Goal: Information Seeking & Learning: Find specific fact

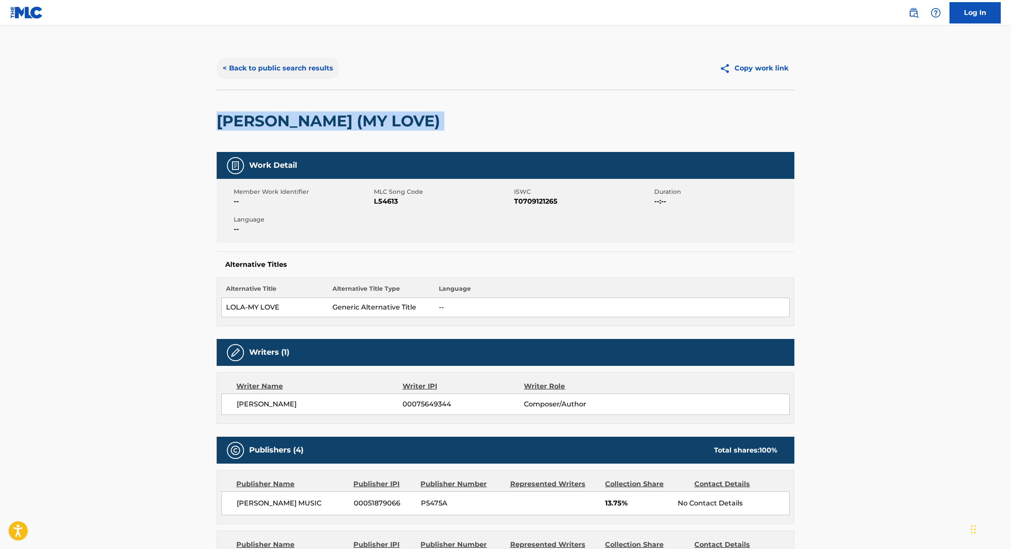
click at [266, 72] on button "< Back to public search results" at bounding box center [278, 68] width 123 height 21
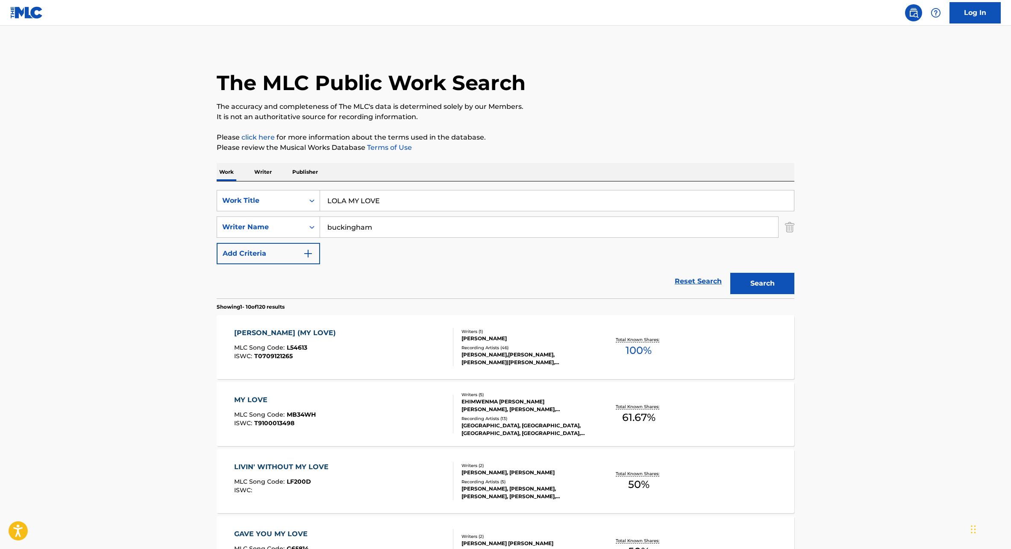
click at [370, 198] on input "LOLA MY LOVE" at bounding box center [557, 201] width 474 height 21
paste input "ROCKIN' DOWN THE HIGHWAY"
type input "ROCKIN' DOWN THE HIGHWAY"
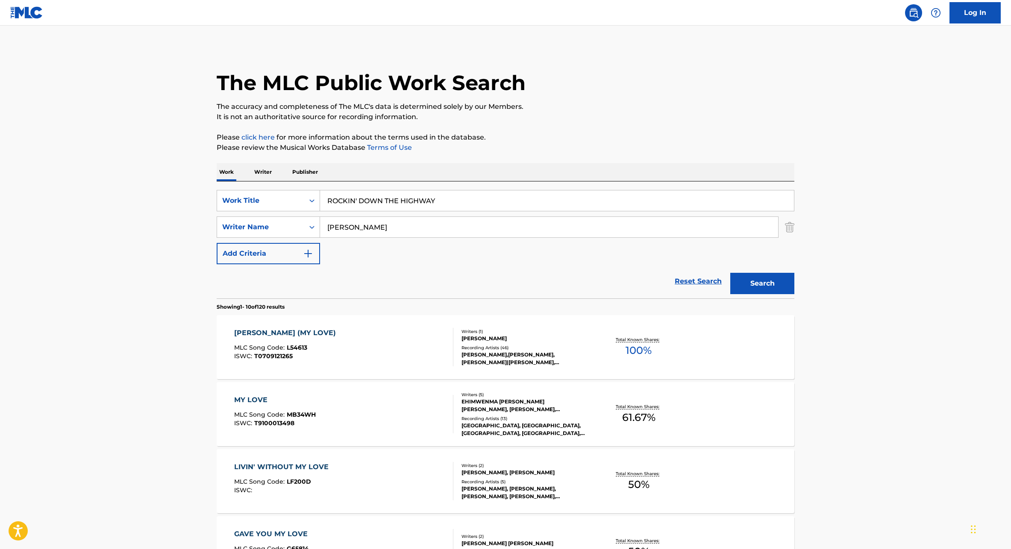
click at [730, 273] on button "Search" at bounding box center [762, 283] width 64 height 21
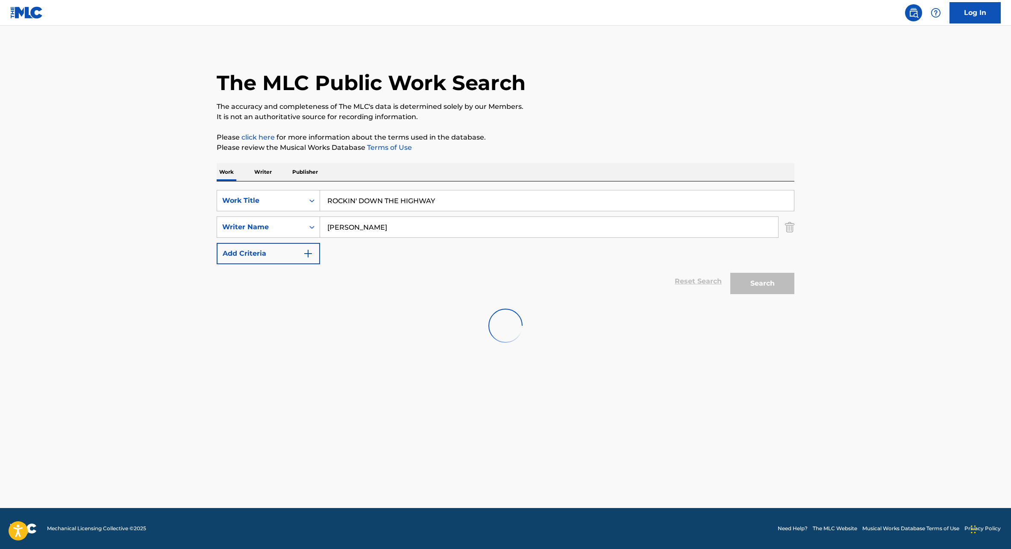
click at [461, 226] on input "[PERSON_NAME]" at bounding box center [549, 227] width 458 height 21
type input "[PERSON_NAME]"
